Goal: Task Accomplishment & Management: Manage account settings

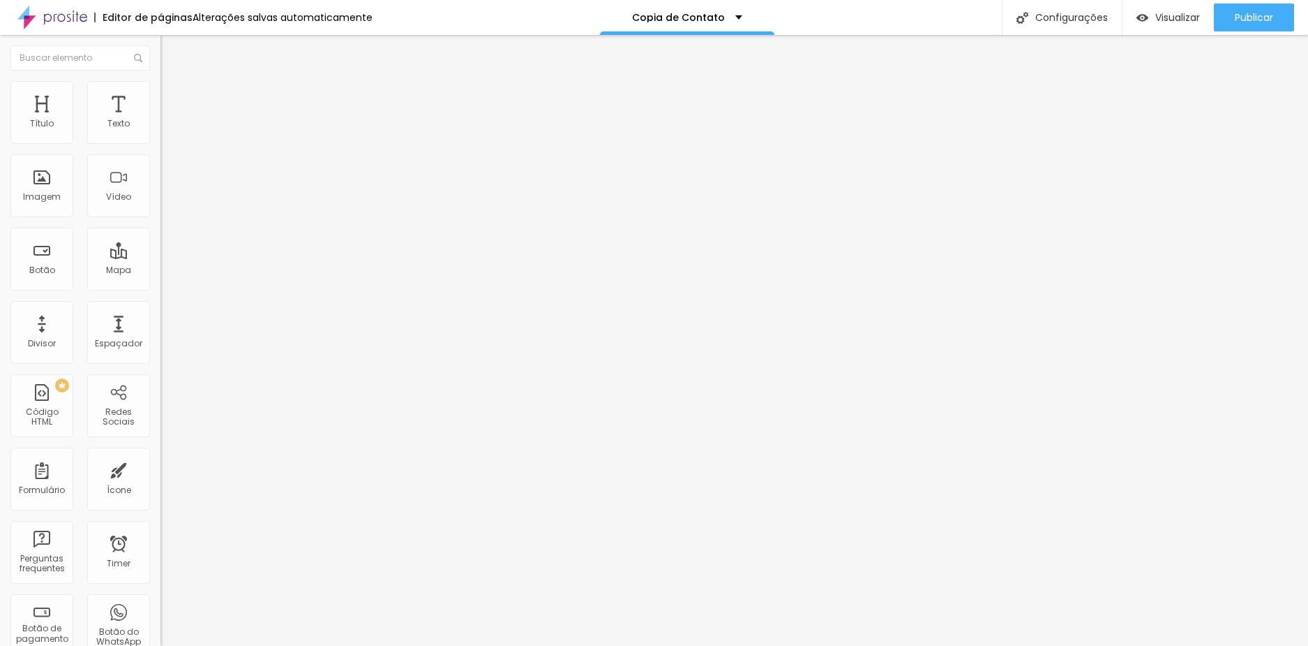
click at [161, 188] on div at bounding box center [241, 174] width 161 height 107
click at [1247, 15] on span "Publicar" at bounding box center [1254, 17] width 38 height 11
click at [161, 193] on div at bounding box center [241, 174] width 161 height 107
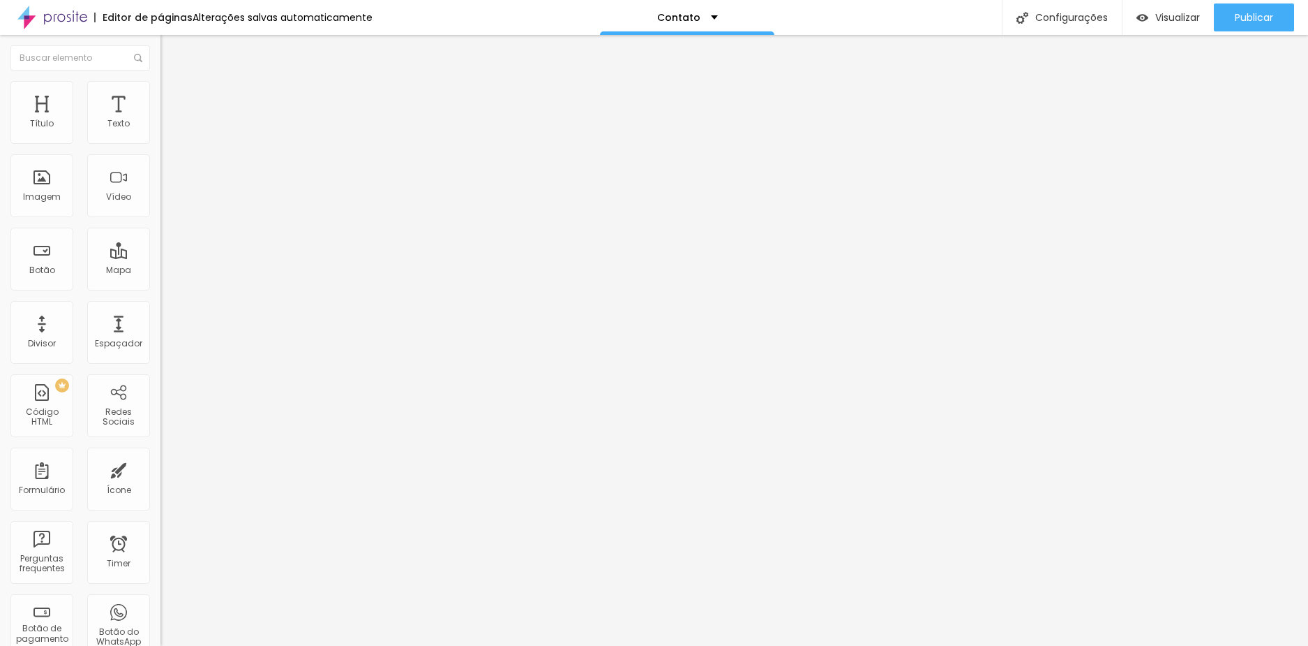
drag, startPoint x: 144, startPoint y: 165, endPoint x: -31, endPoint y: 168, distance: 175.2
click at [0, 168] on html "Editor de páginas Alterações salvas automaticamente Contato Configurações Confi…" at bounding box center [654, 323] width 1308 height 646
click at [161, 121] on div "60 caracteres" at bounding box center [241, 112] width 161 height 18
click at [70, 162] on div "https://www.diegomengardafotografias.com.br/copia-de-contato" at bounding box center [146, 169] width 282 height 97
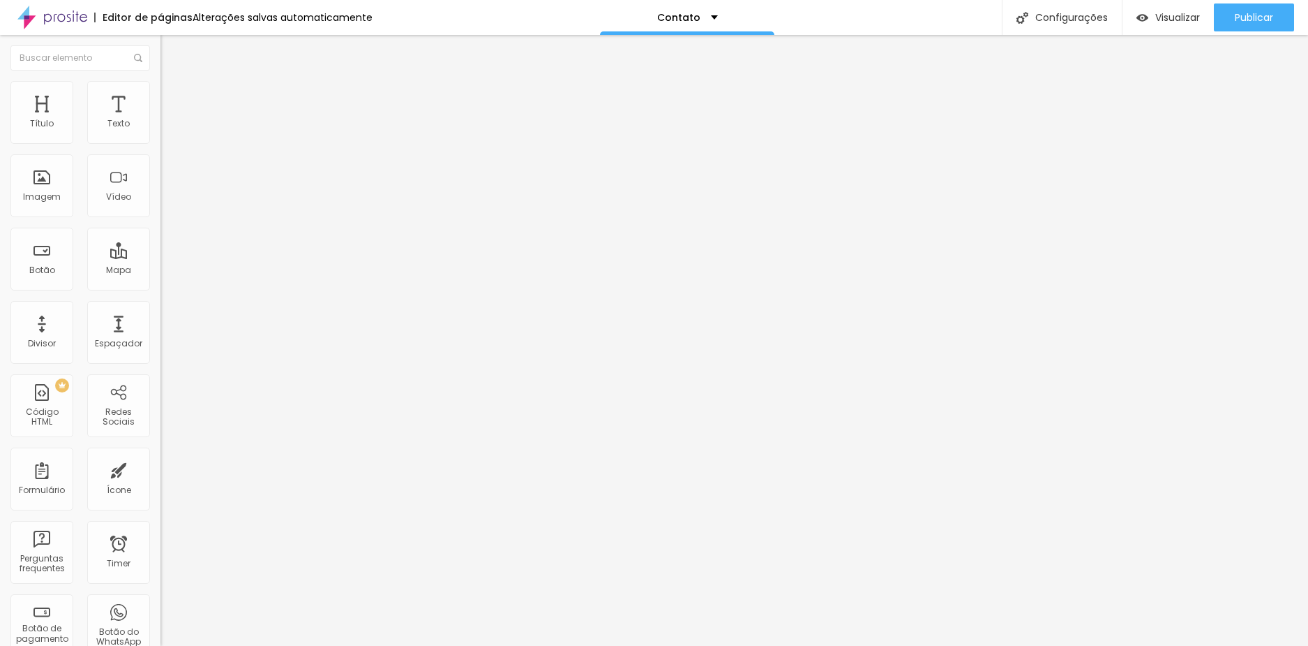
click at [70, 162] on div "https://www.diegomengardafotografias.com.br/copia-de-contato" at bounding box center [146, 169] width 282 height 97
click at [161, 193] on div at bounding box center [241, 174] width 161 height 107
